Goal: Browse casually: Explore the website without a specific task or goal

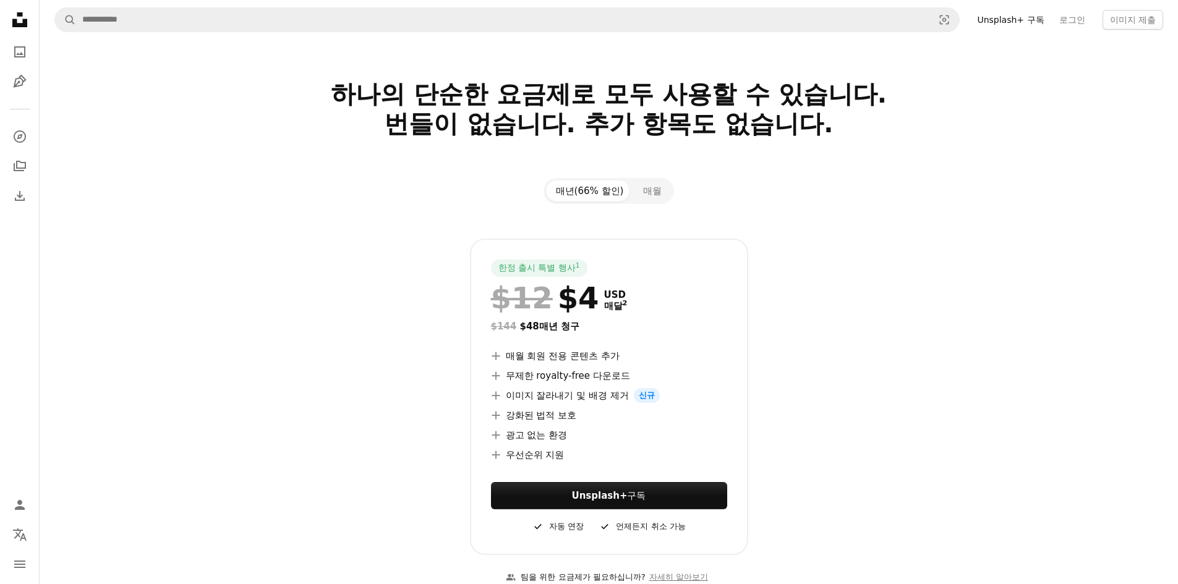
drag, startPoint x: 662, startPoint y: 173, endPoint x: 652, endPoint y: 165, distance: 12.4
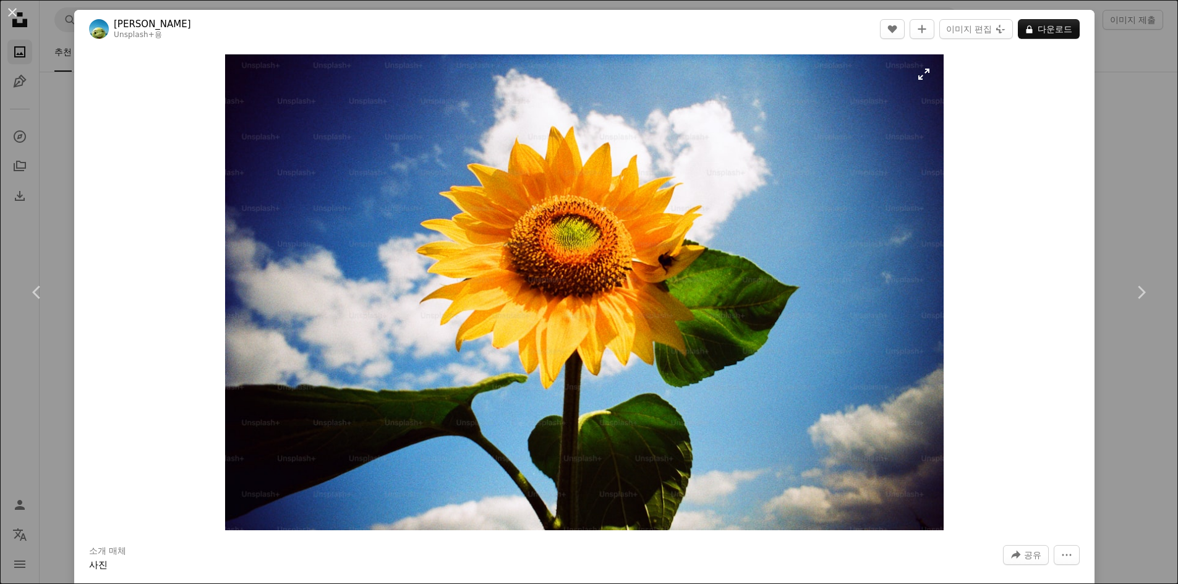
scroll to position [110026, 0]
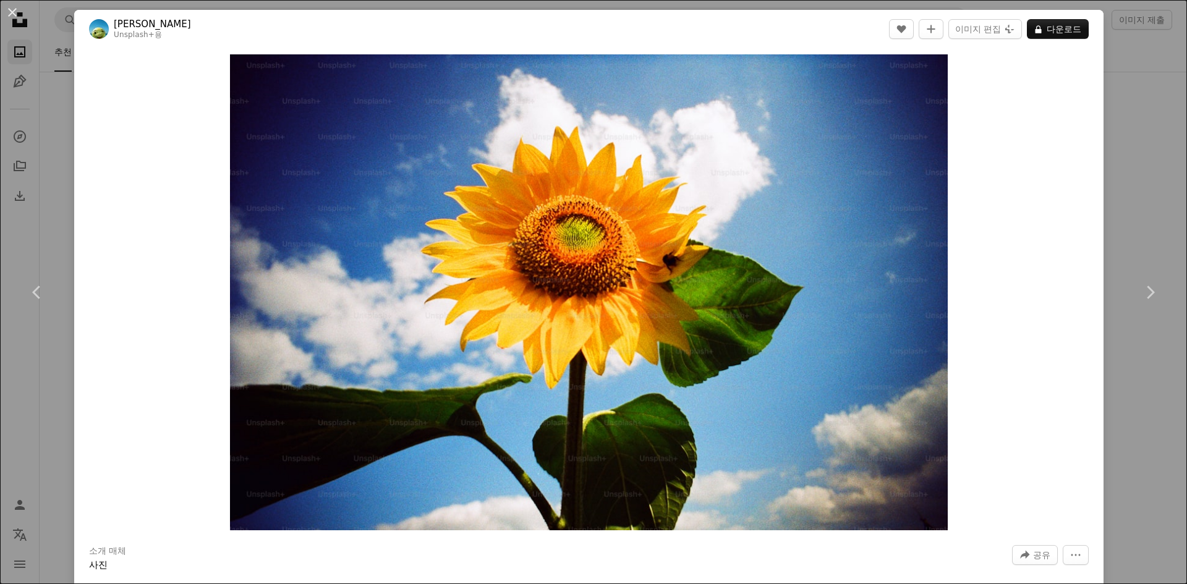
click at [1154, 111] on div "An X shape Chevron left Chevron right [PERSON_NAME] Unsplash+ 용 A heart A plus …" at bounding box center [593, 292] width 1187 height 584
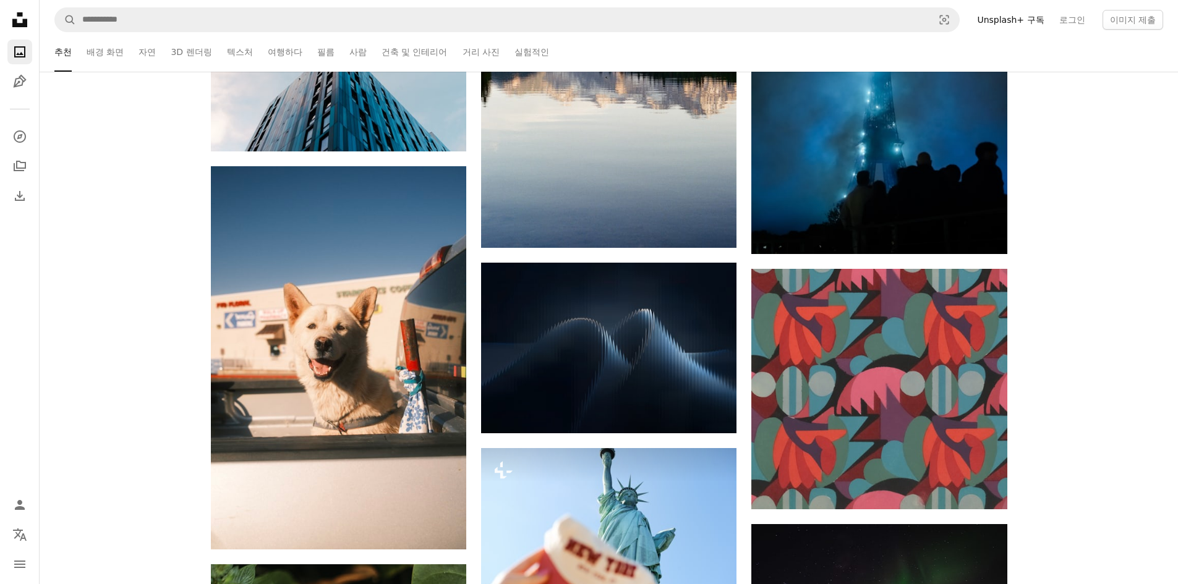
scroll to position [119817, 0]
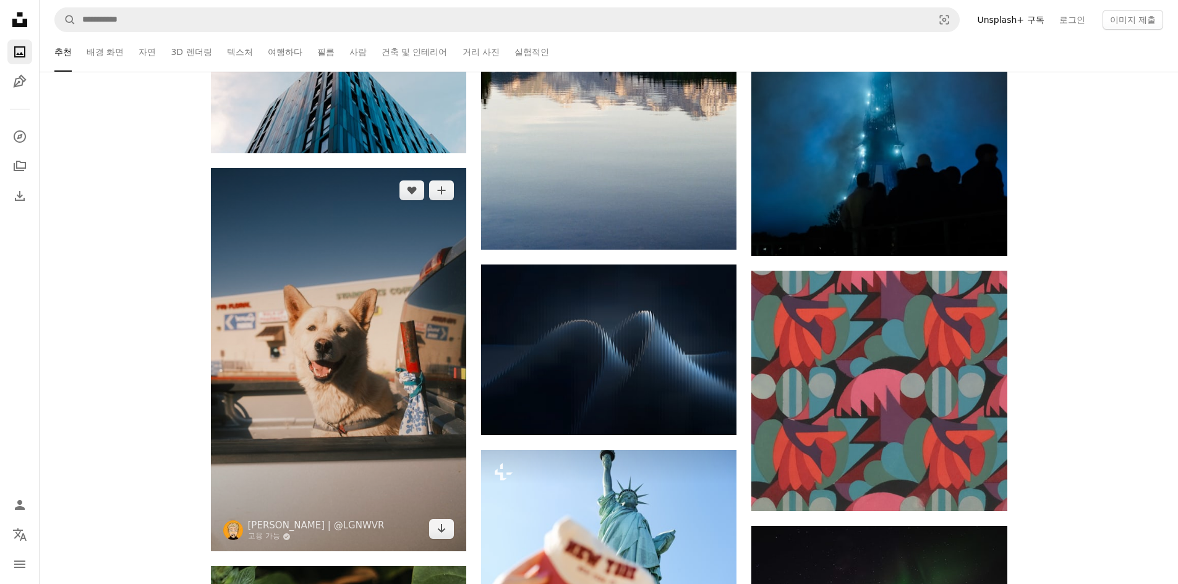
click at [361, 385] on img at bounding box center [338, 359] width 255 height 383
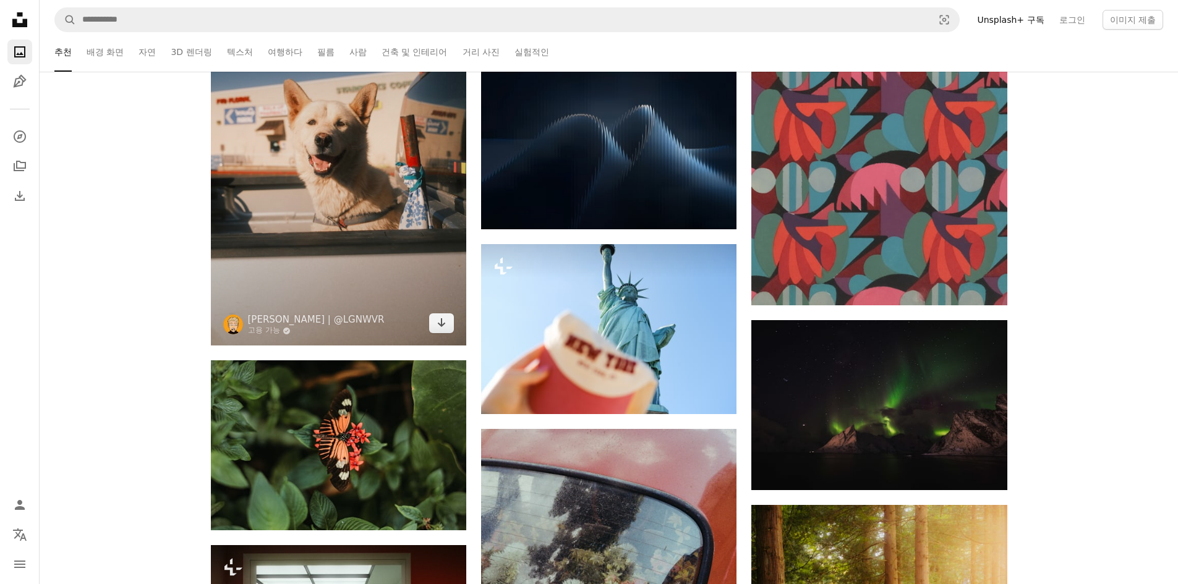
click at [318, 186] on img at bounding box center [338, 153] width 255 height 383
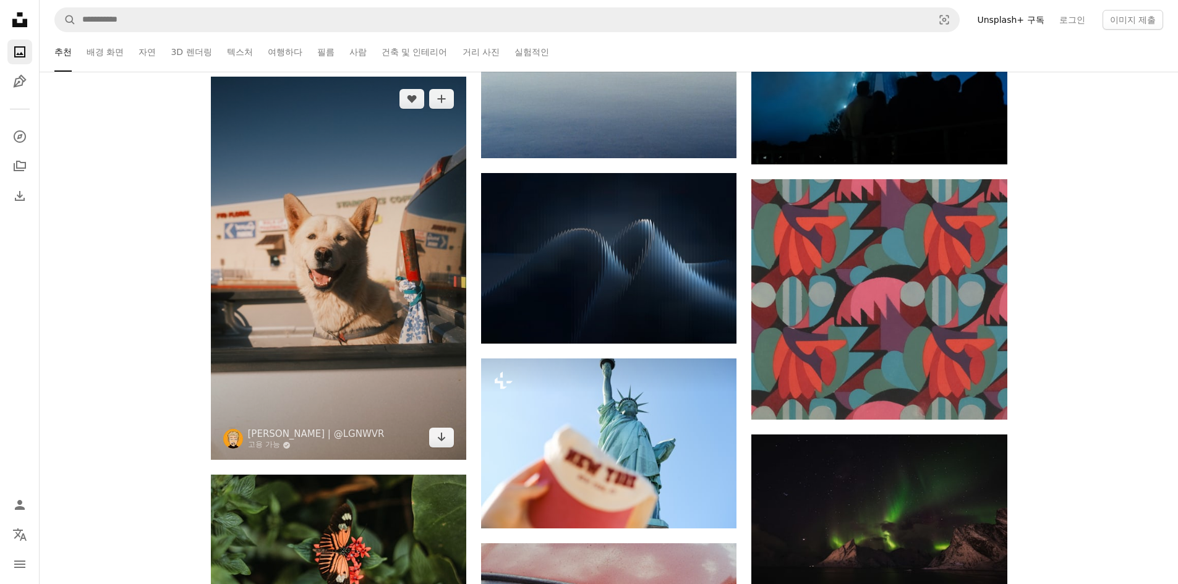
scroll to position [119817, 0]
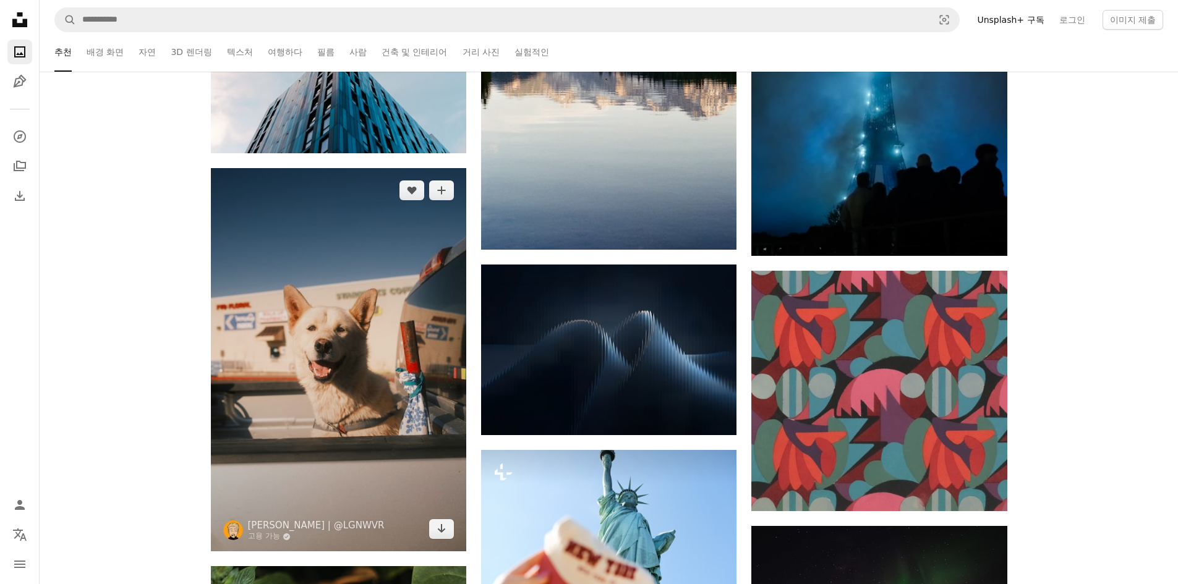
click at [257, 169] on img at bounding box center [338, 359] width 255 height 383
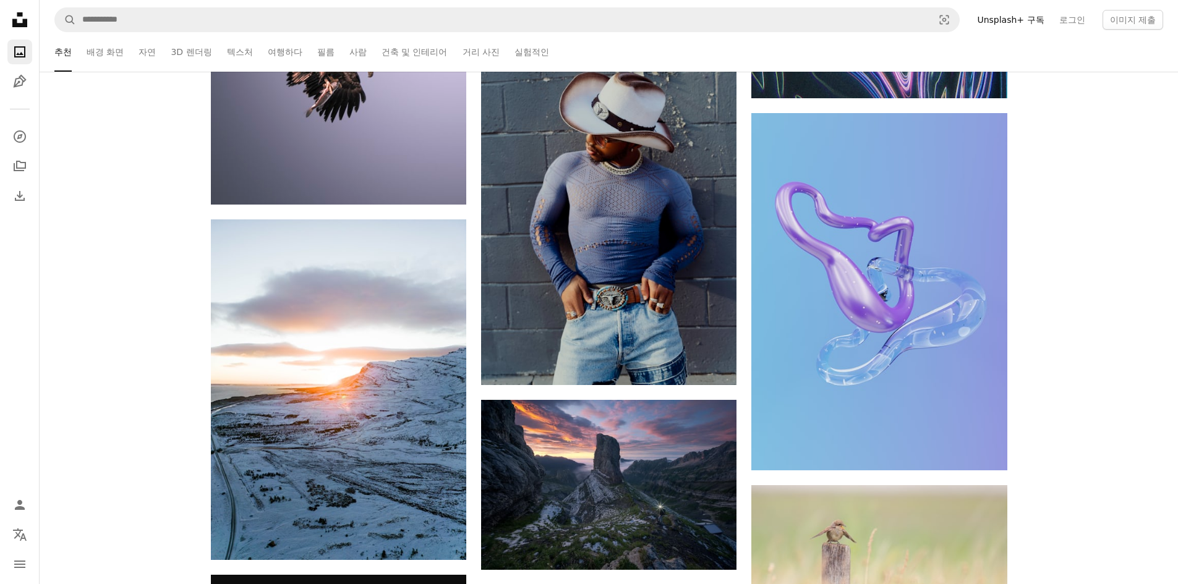
scroll to position [122909, 0]
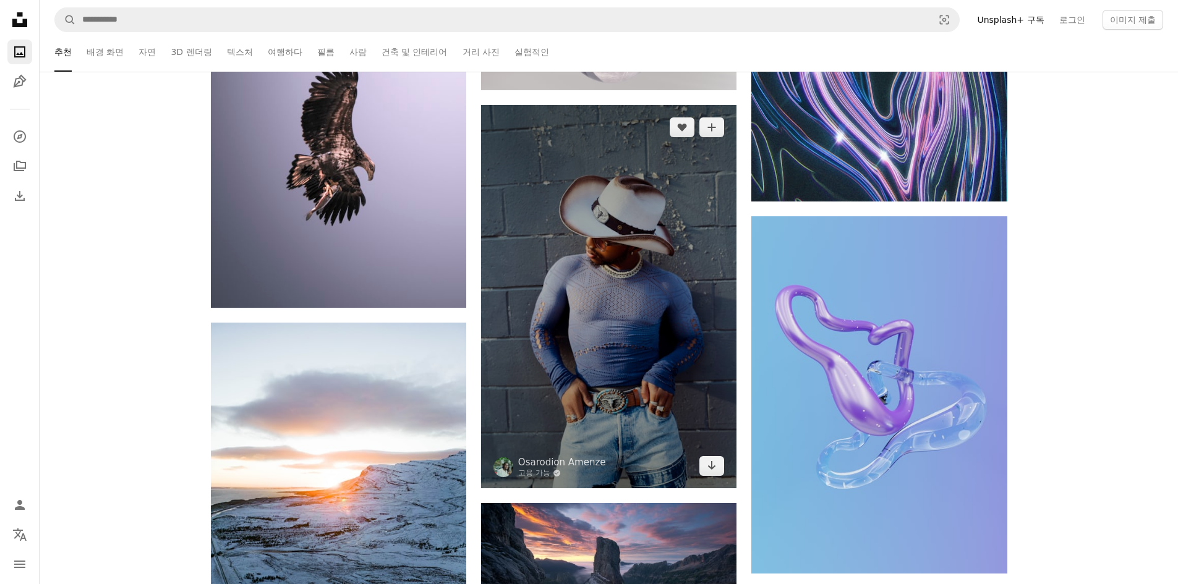
click at [655, 358] on img at bounding box center [608, 296] width 255 height 383
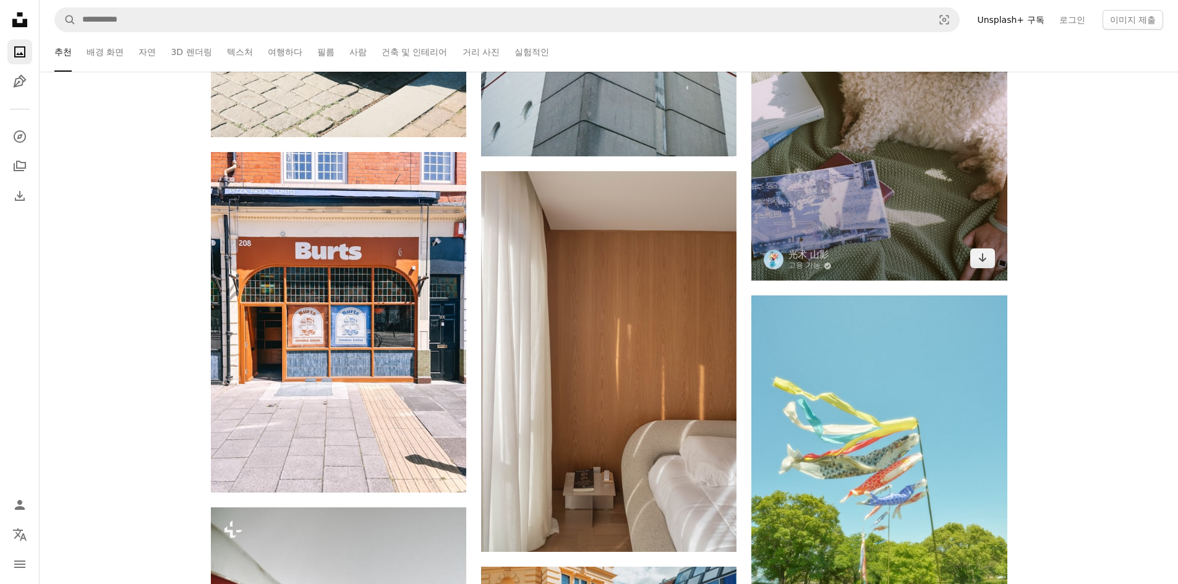
scroll to position [145641, 0]
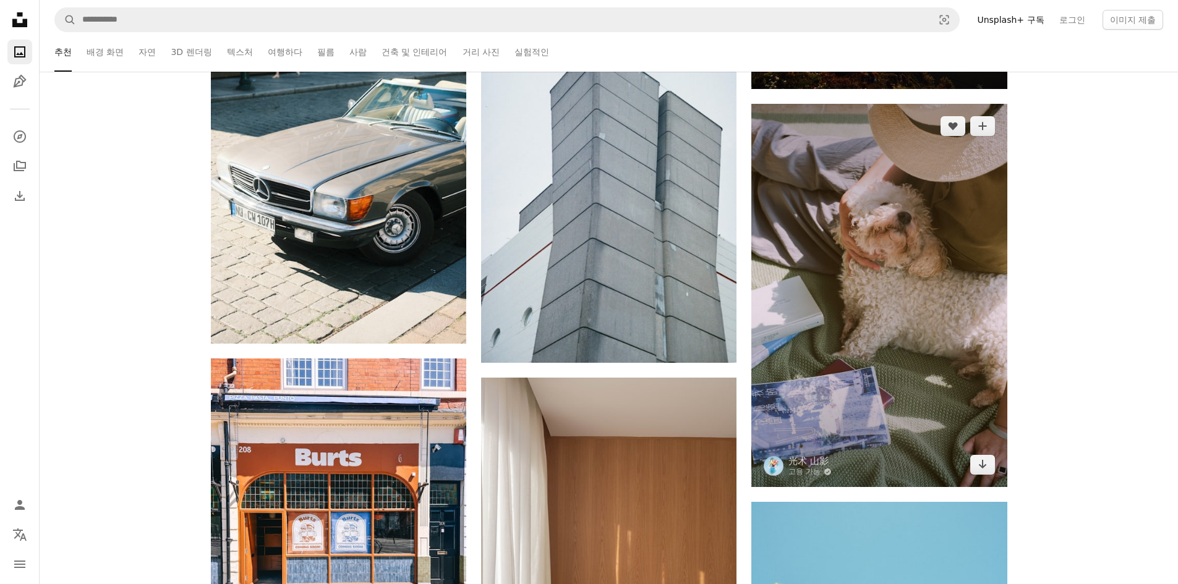
click at [881, 271] on img at bounding box center [878, 295] width 255 height 383
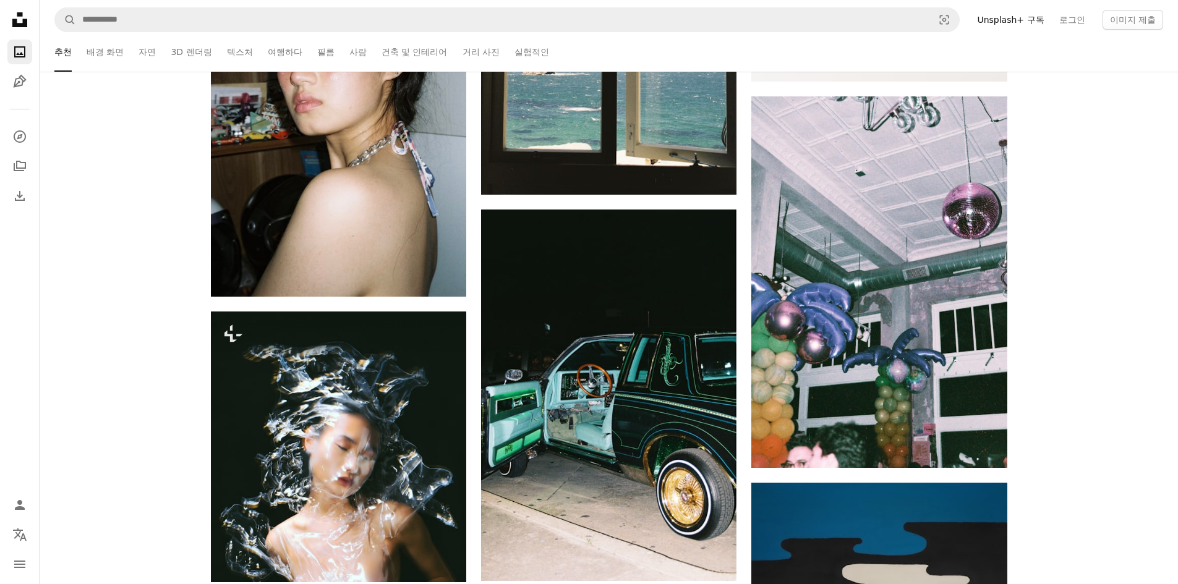
scroll to position [166047, 0]
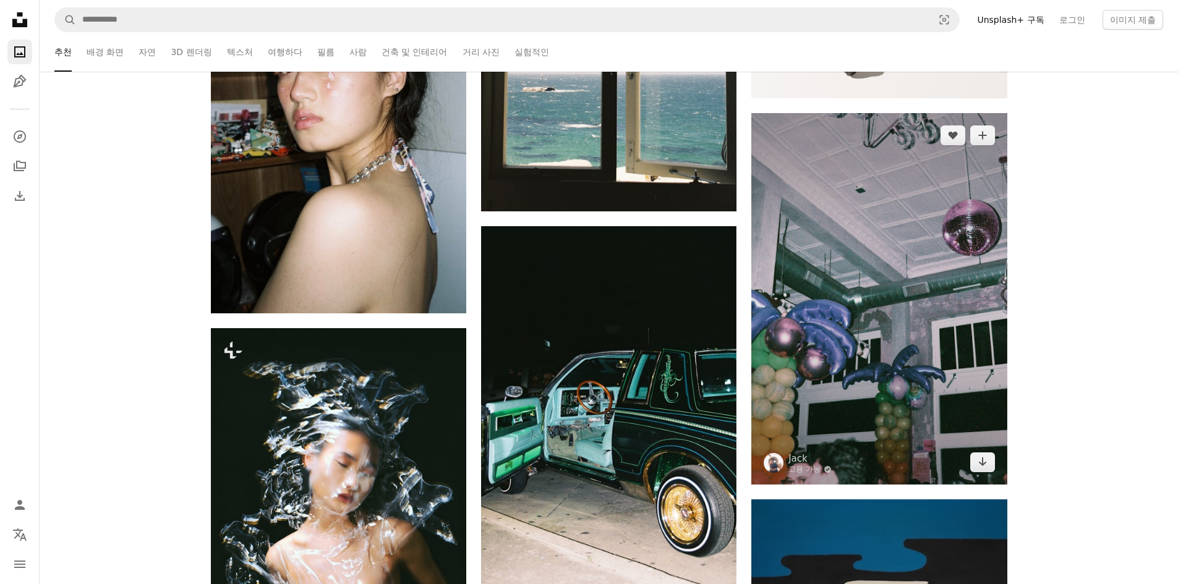
click at [885, 294] on img at bounding box center [878, 299] width 255 height 372
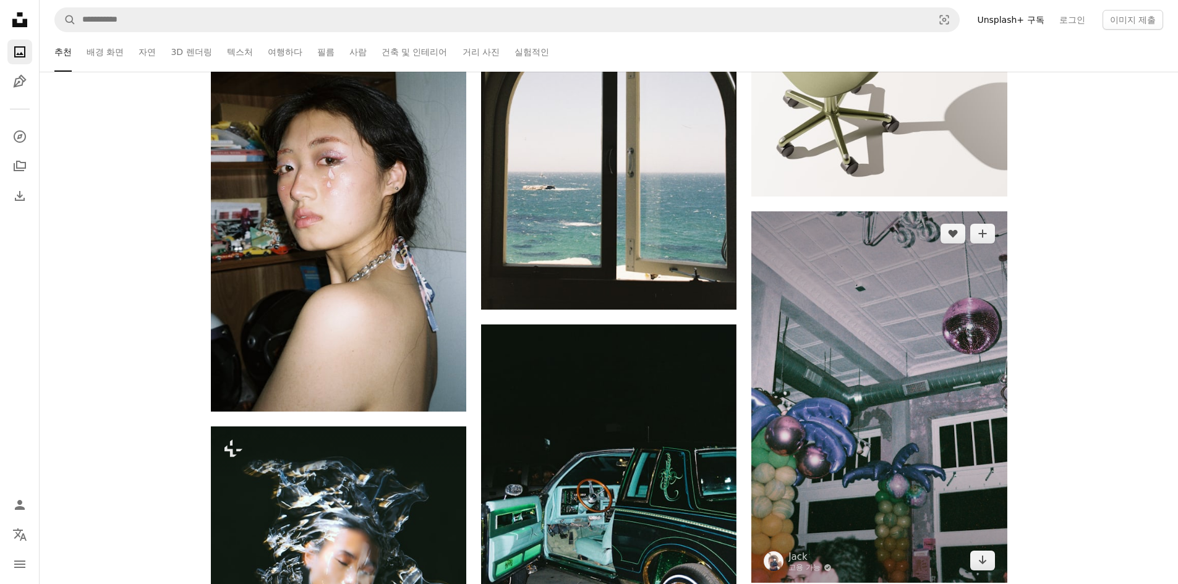
scroll to position [166047, 0]
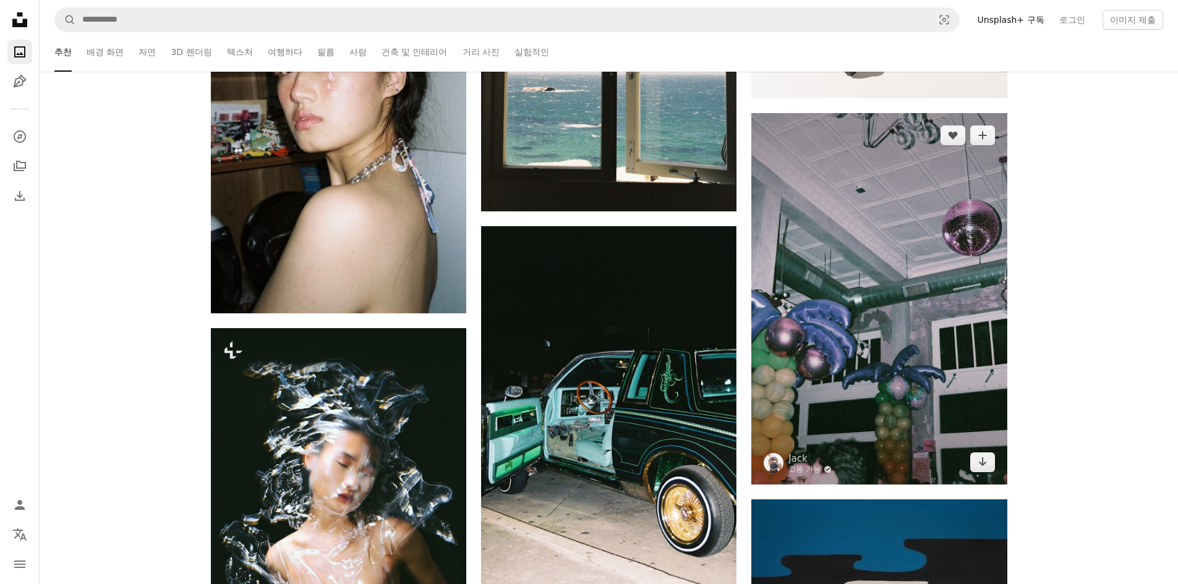
click at [817, 465] on link "고용 가능 A checkmark inside of a circle" at bounding box center [809, 470] width 43 height 10
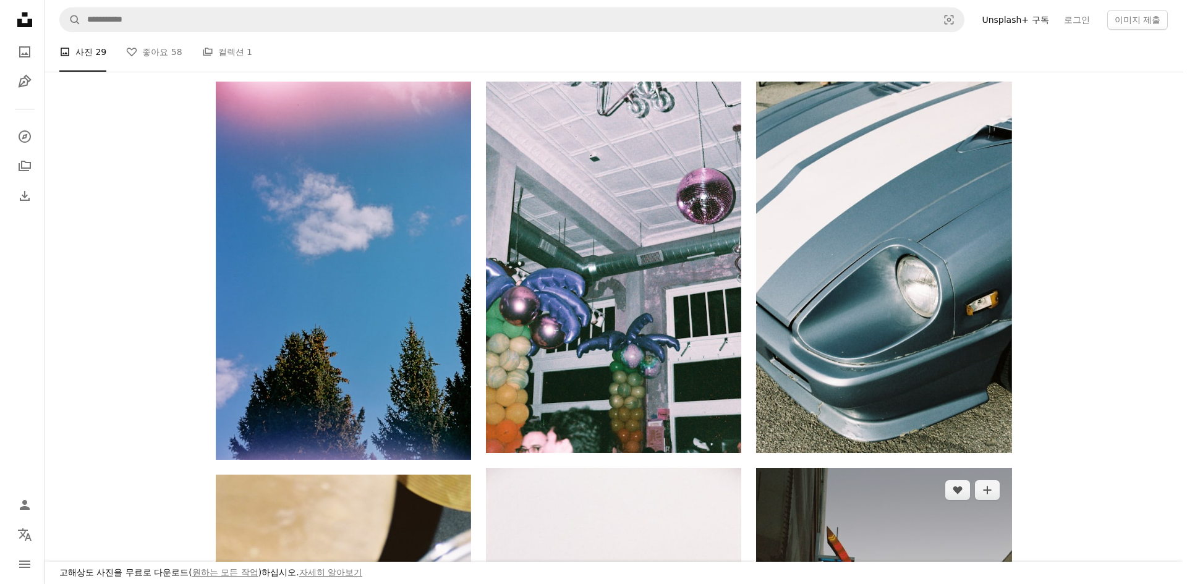
scroll to position [412, 0]
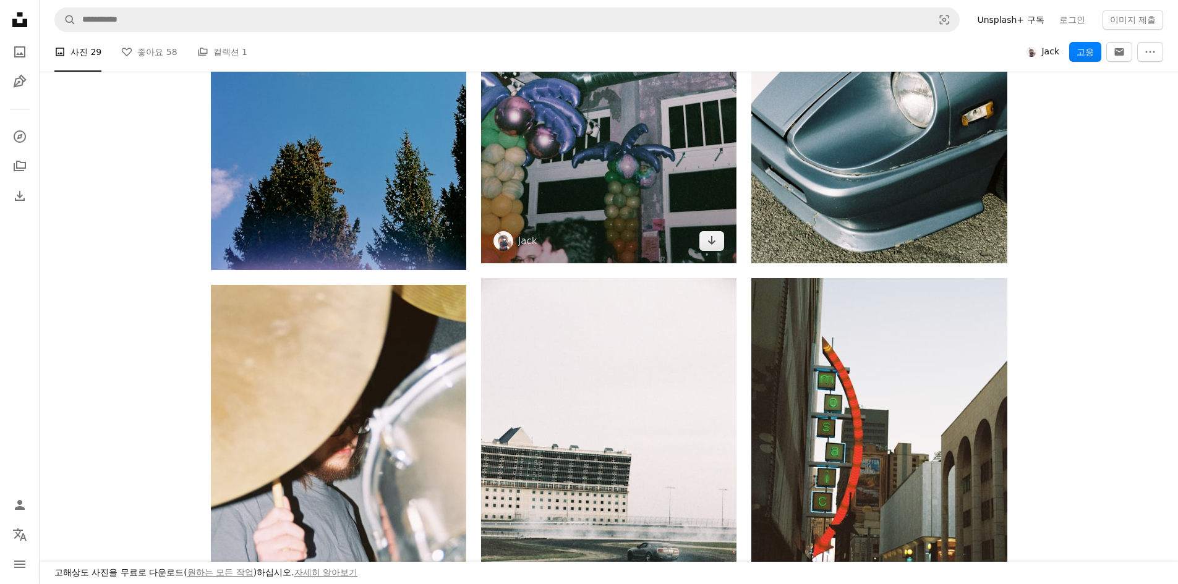
click at [598, 173] on img at bounding box center [608, 78] width 255 height 372
